Goal: Transaction & Acquisition: Purchase product/service

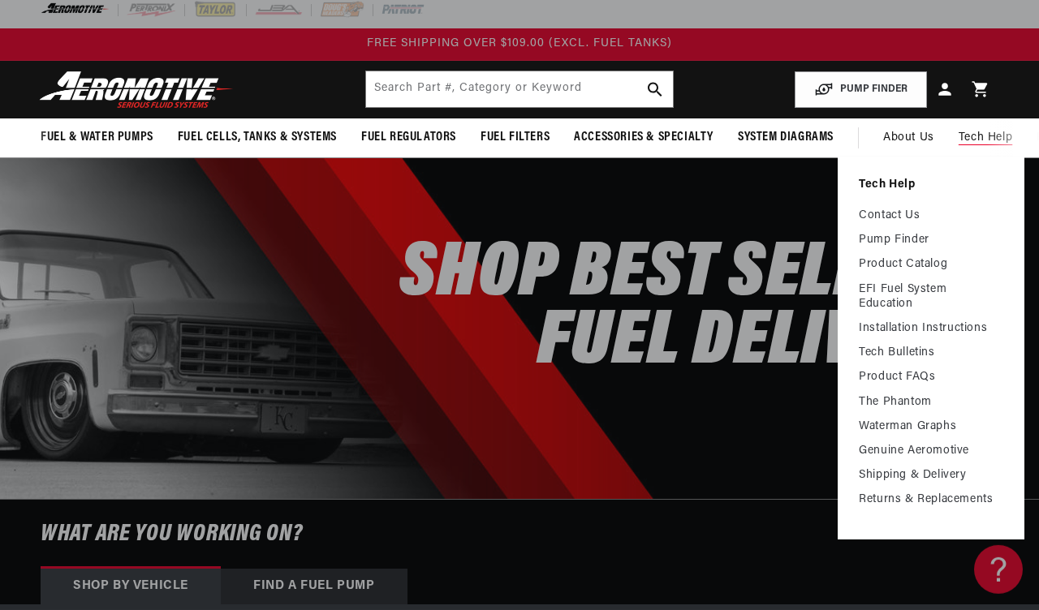
click at [912, 223] on link "Contact Us" at bounding box center [931, 216] width 144 height 15
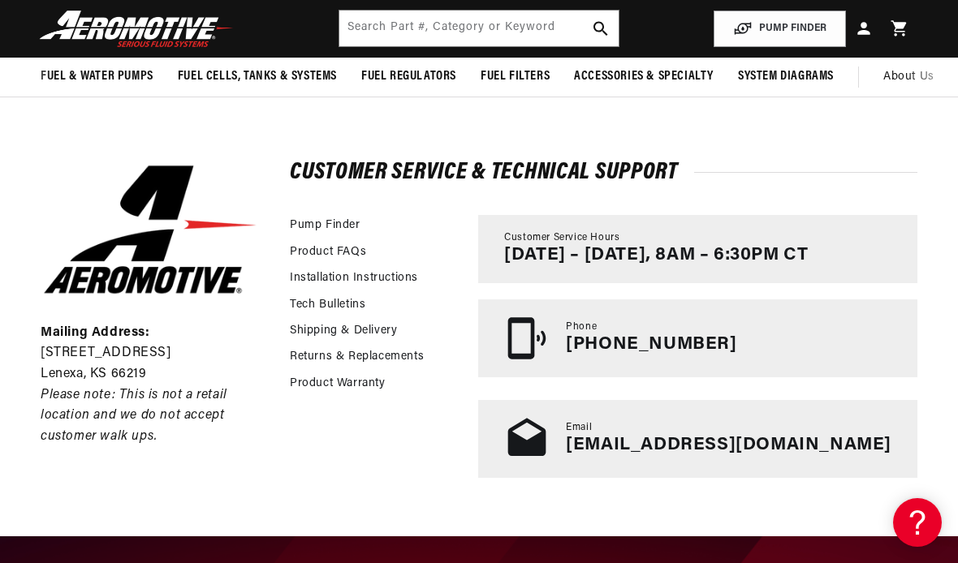
click at [785, 32] on button "PUMP FINDER" at bounding box center [779, 29] width 132 height 37
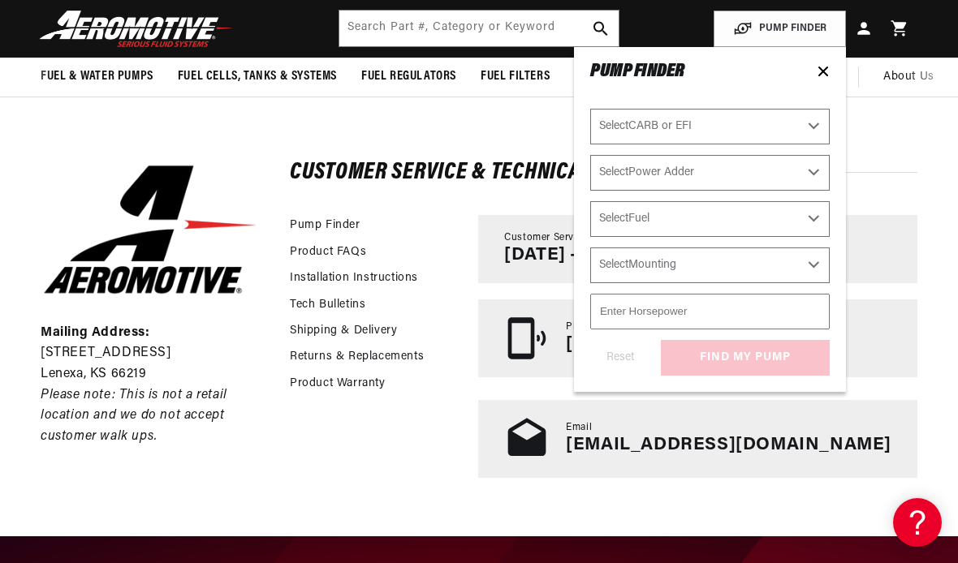
click at [825, 72] on icon at bounding box center [823, 71] width 8 height 8
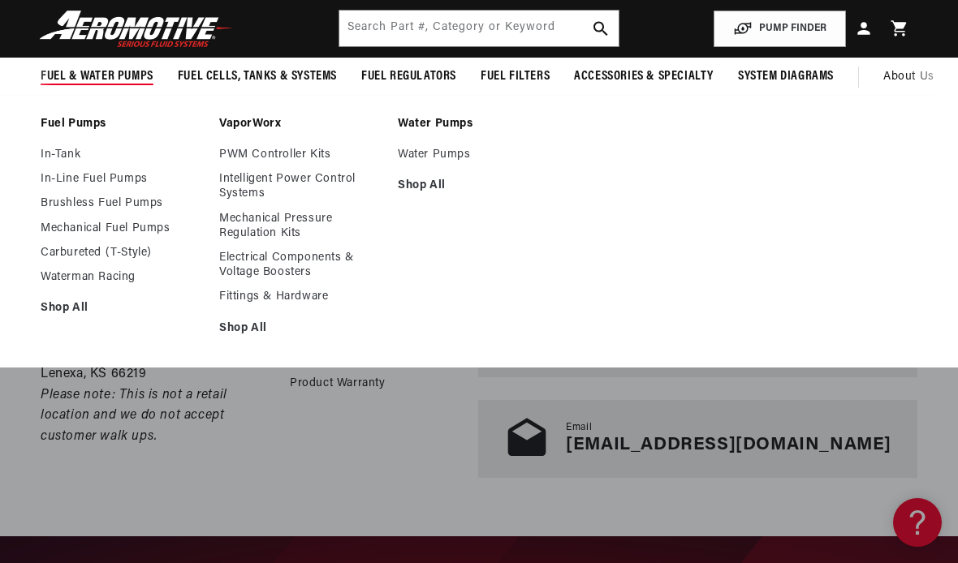
click at [131, 203] on link "Brushless Fuel Pumps" at bounding box center [122, 203] width 162 height 15
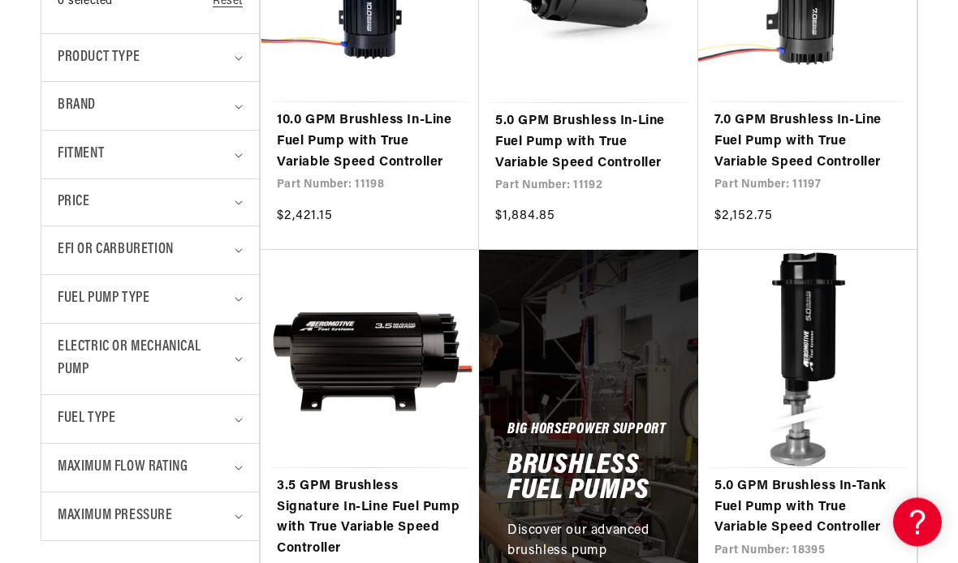
scroll to position [563, 0]
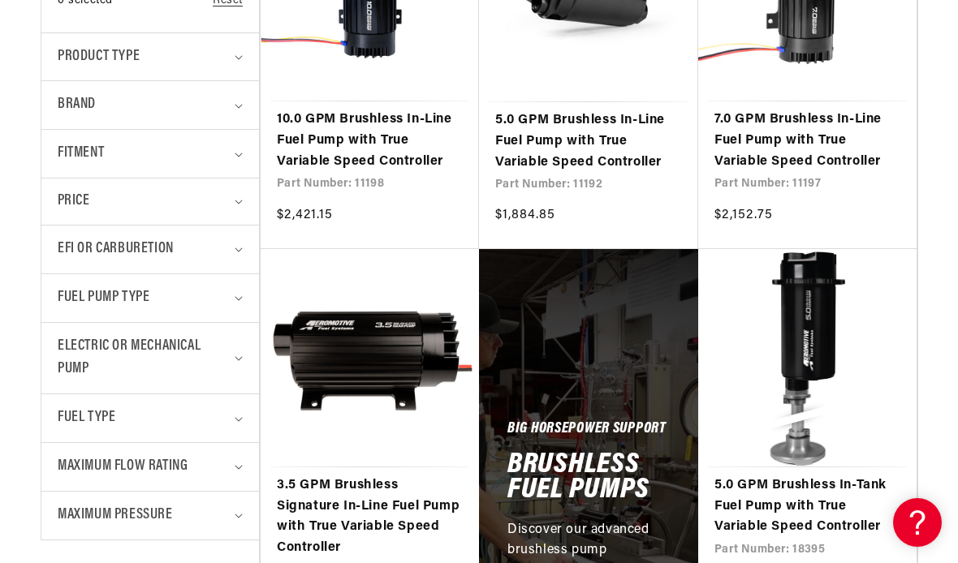
click at [883, 476] on link "5.0 GPM Brushless In-Tank Fuel Pump with True Variable Speed Controller" at bounding box center [807, 507] width 186 height 62
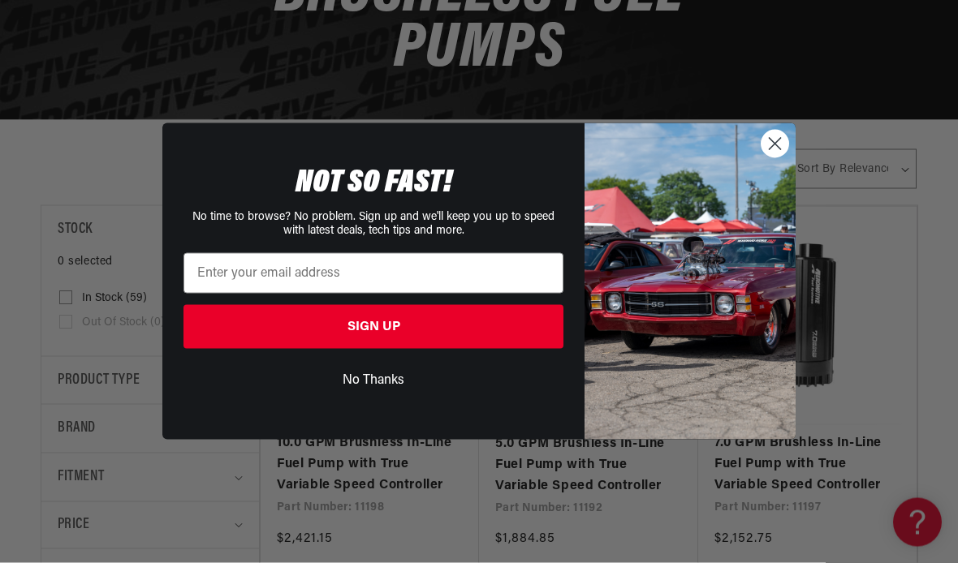
scroll to position [240, 0]
click at [770, 149] on icon "Close dialog" at bounding box center [774, 143] width 11 height 11
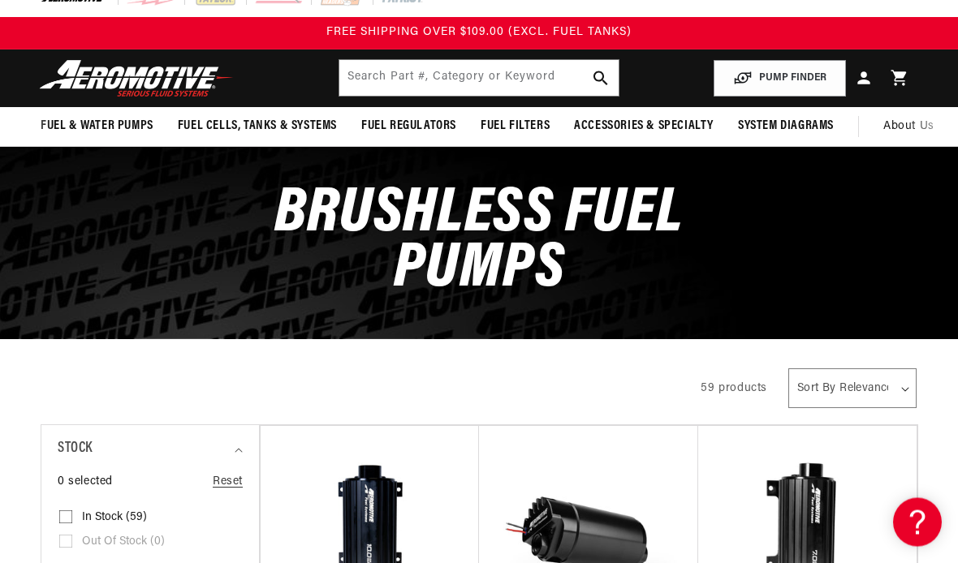
scroll to position [0, 0]
